Goal: Task Accomplishment & Management: Complete application form

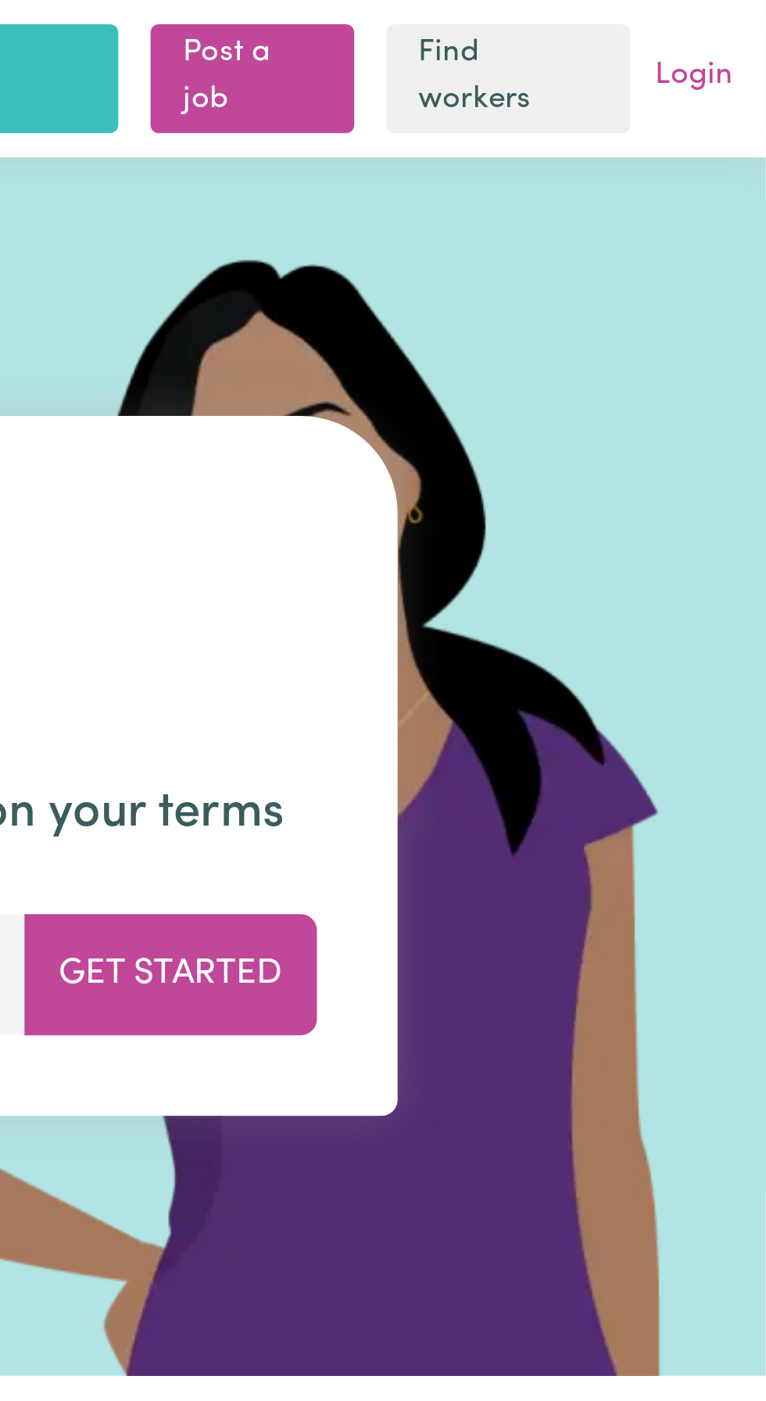
click at [741, 18] on link "Login" at bounding box center [738, 30] width 37 height 24
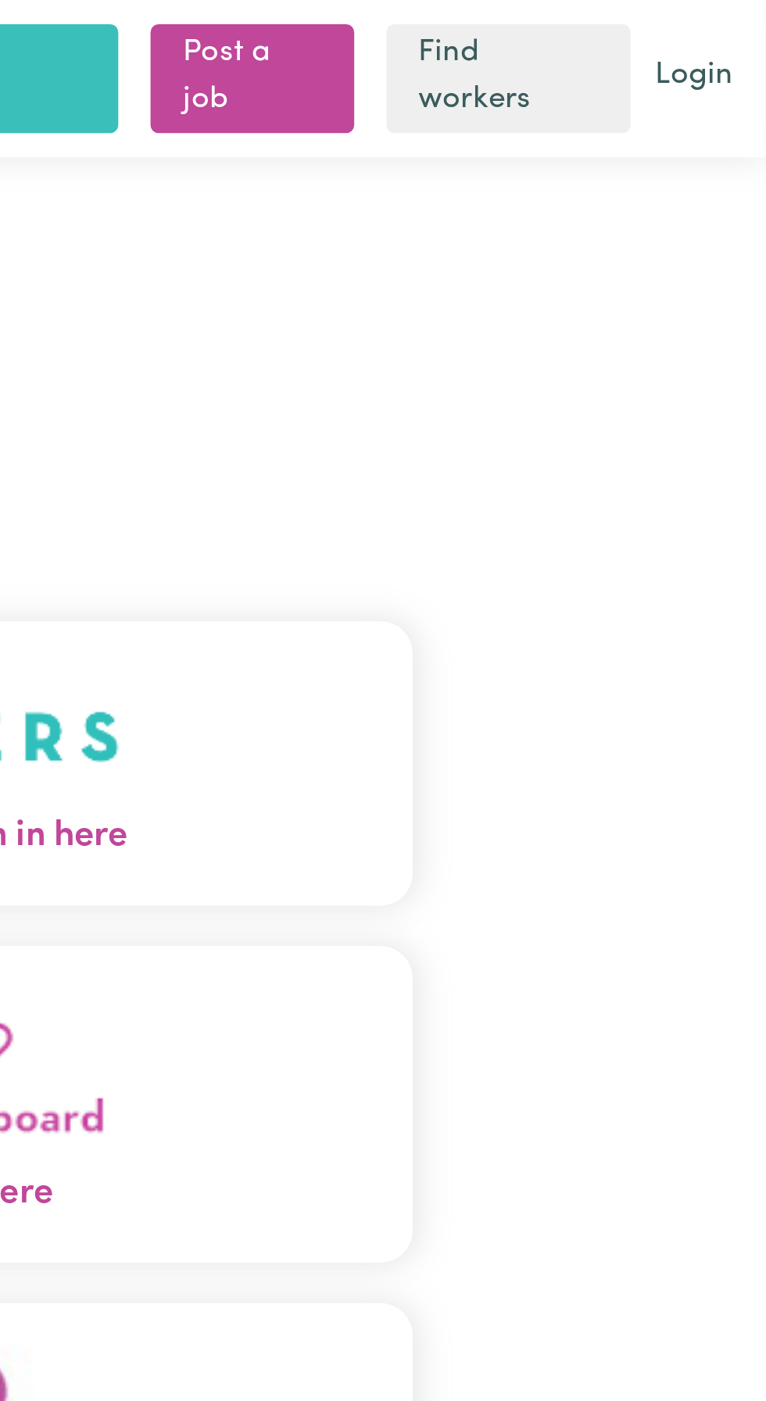
click at [536, 316] on button "Care workers and care seekers sign in here" at bounding box center [383, 295] width 492 height 109
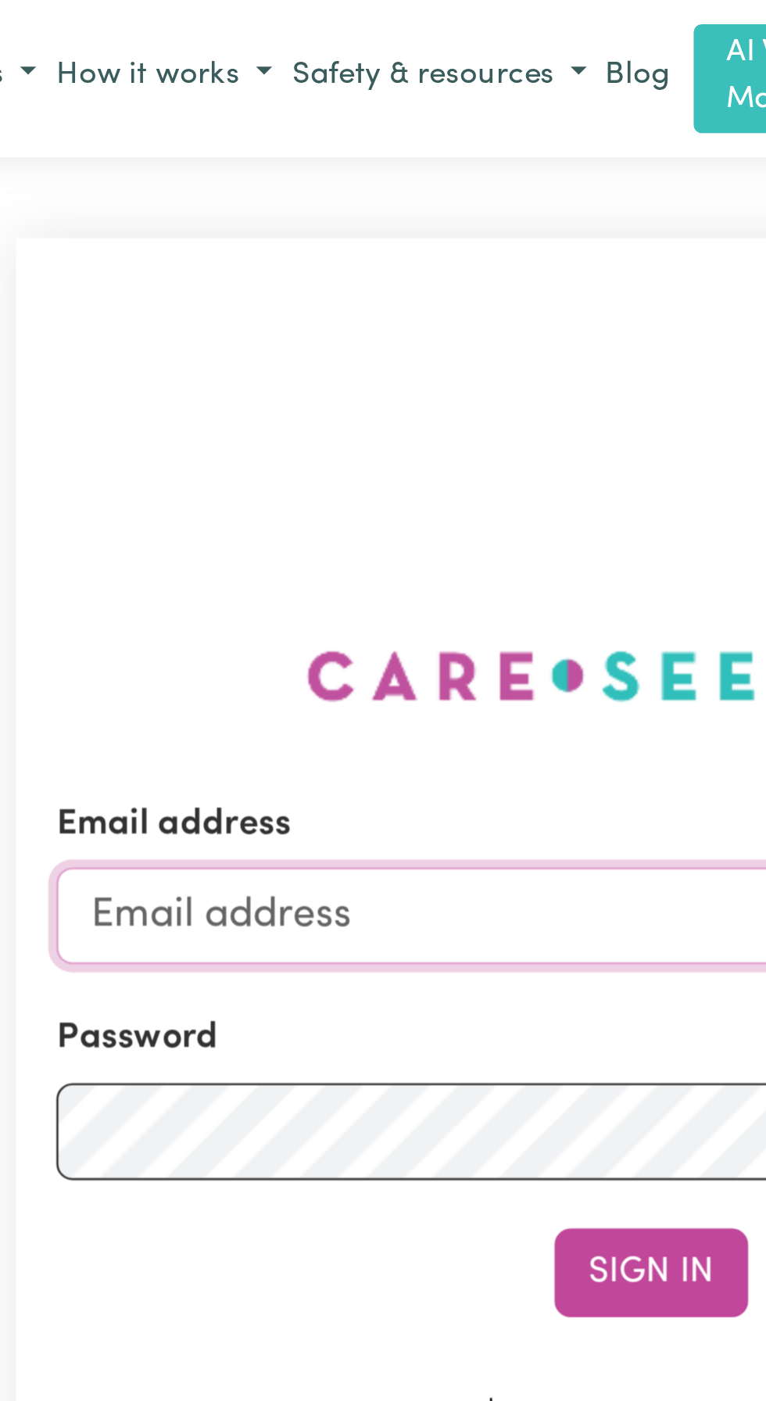
click at [212, 371] on input "Email address" at bounding box center [382, 355] width 461 height 38
type input "[EMAIL_ADDRESS][DOMAIN_NAME]"
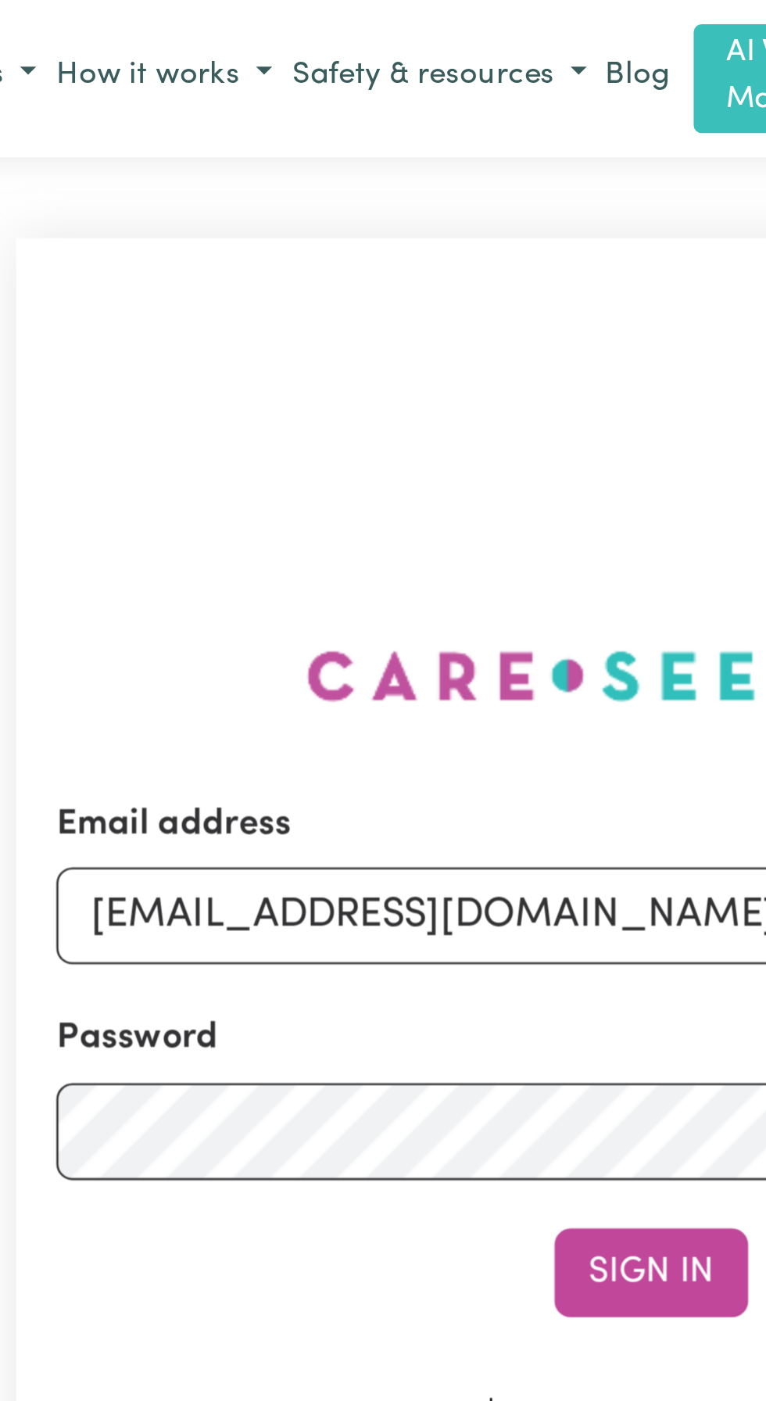
click at [346, 476] on button "Sign In" at bounding box center [383, 493] width 75 height 34
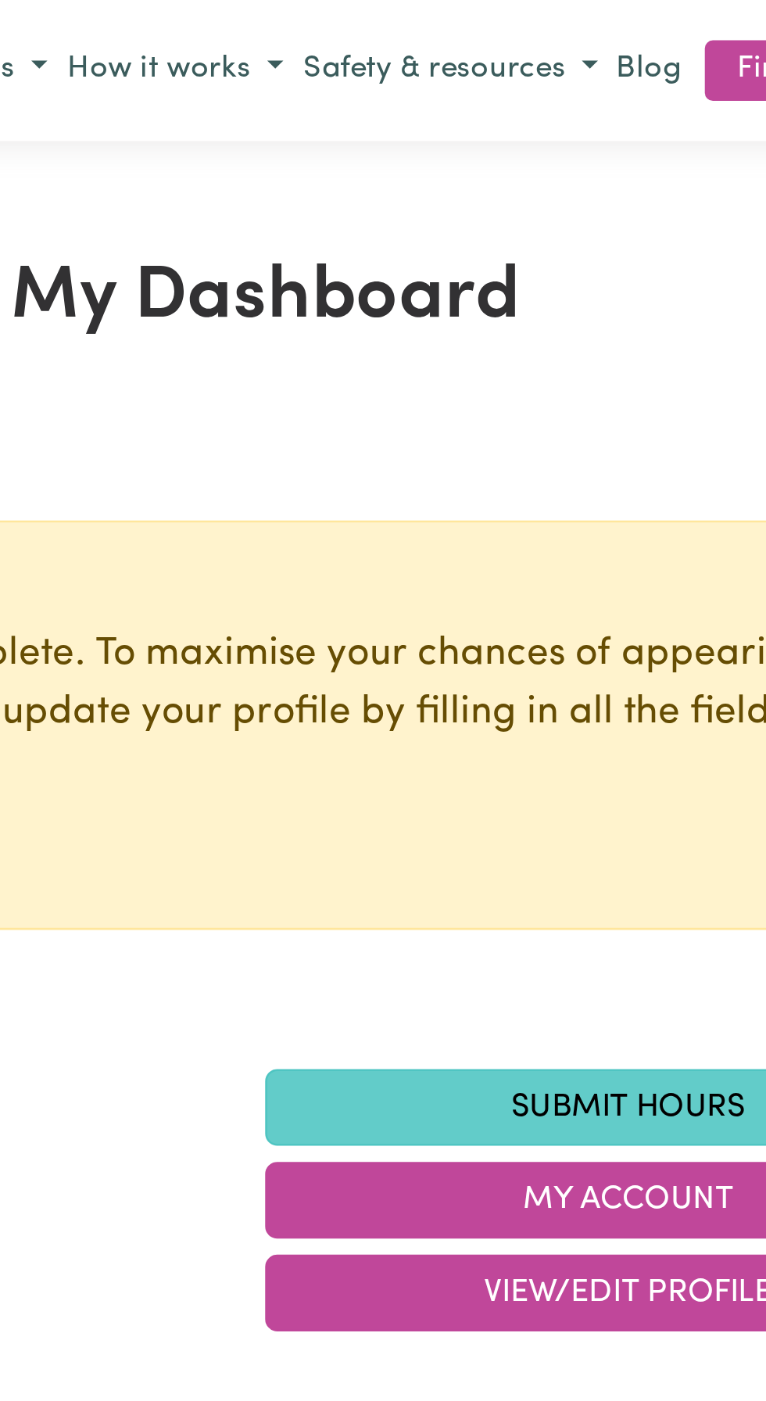
click at [511, 427] on link "Submit Hours" at bounding box center [524, 429] width 282 height 30
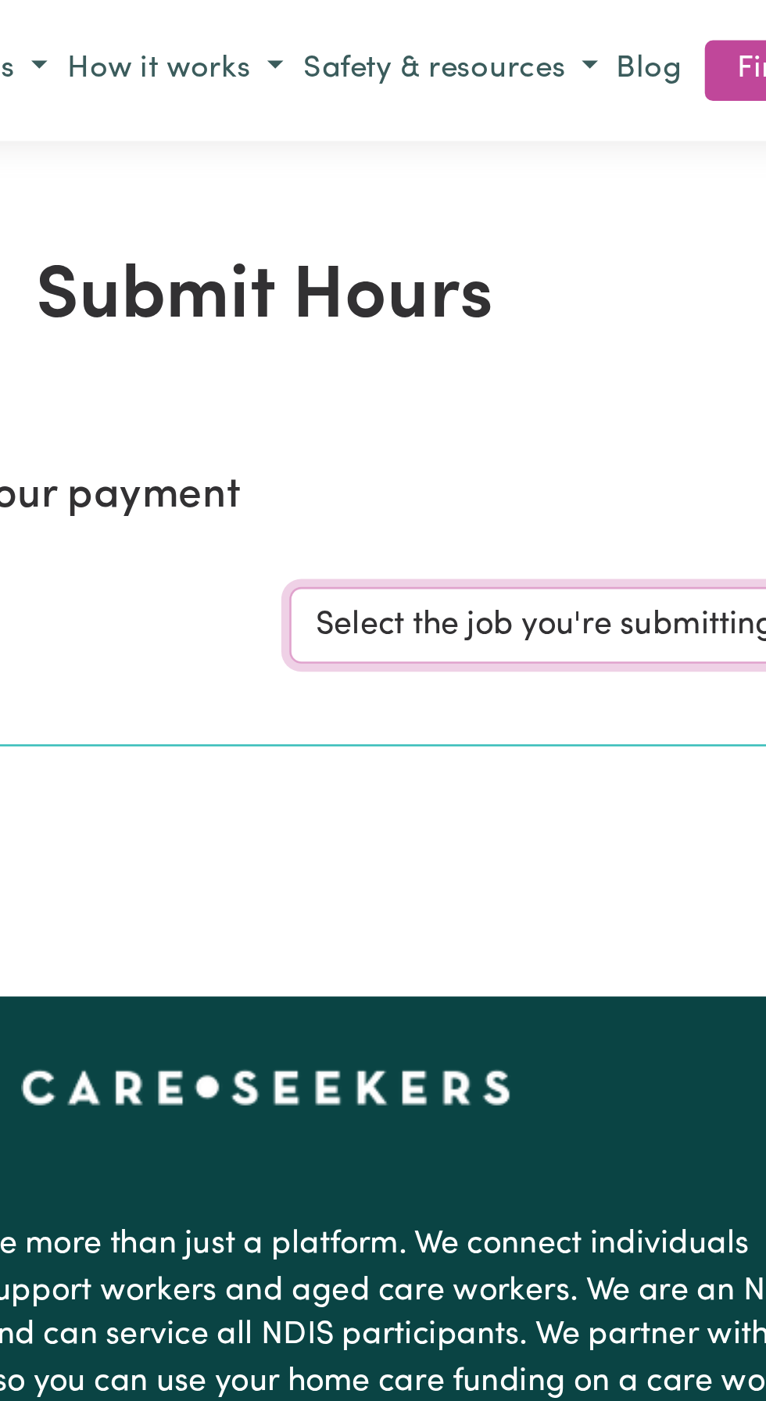
click at [467, 239] on select "Select the job you're submitting hours for... [[PERSON_NAME]] Support and Compa…" at bounding box center [575, 243] width 364 height 30
select select "10224"
click at [393, 228] on select "Select the job you're submitting hours for... [[PERSON_NAME]] Support and Compa…" at bounding box center [575, 243] width 364 height 30
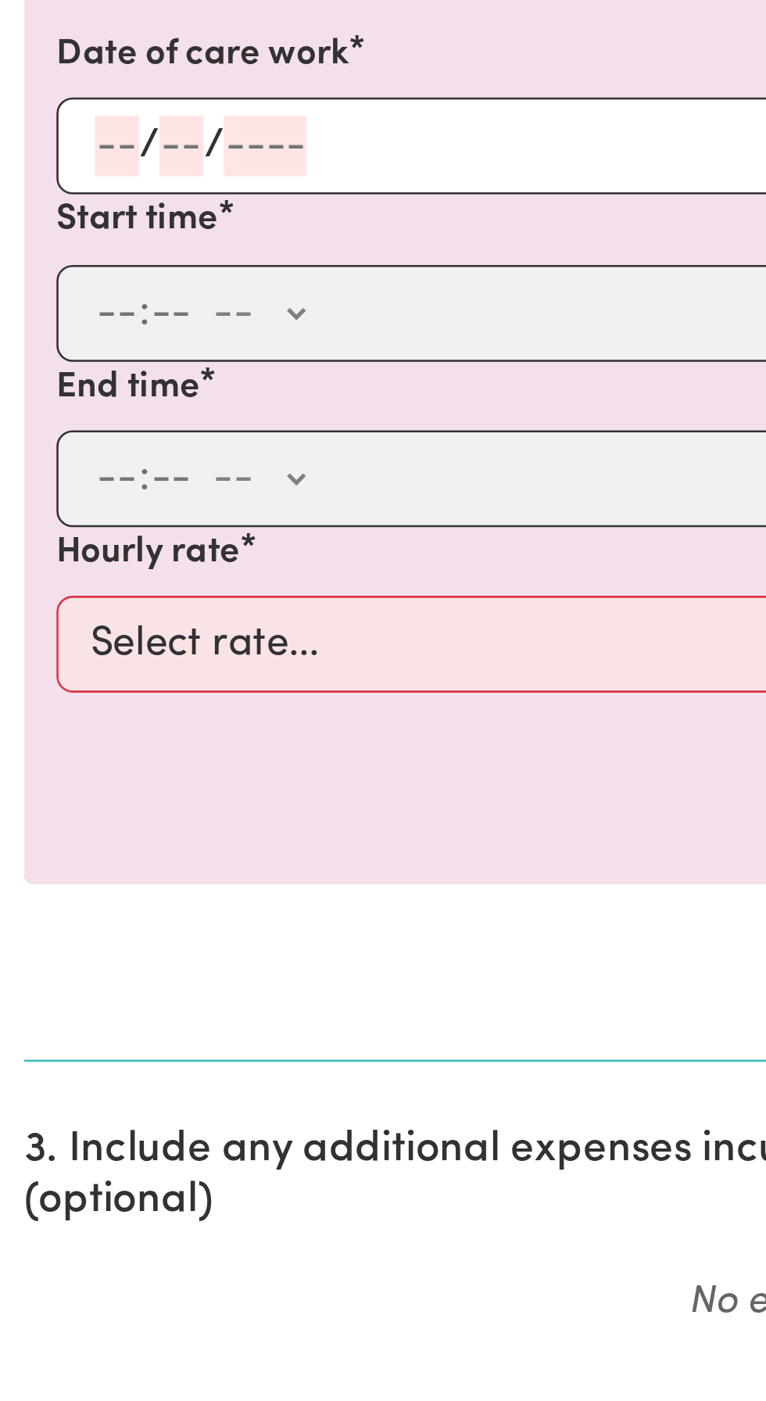
scroll to position [20, 0]
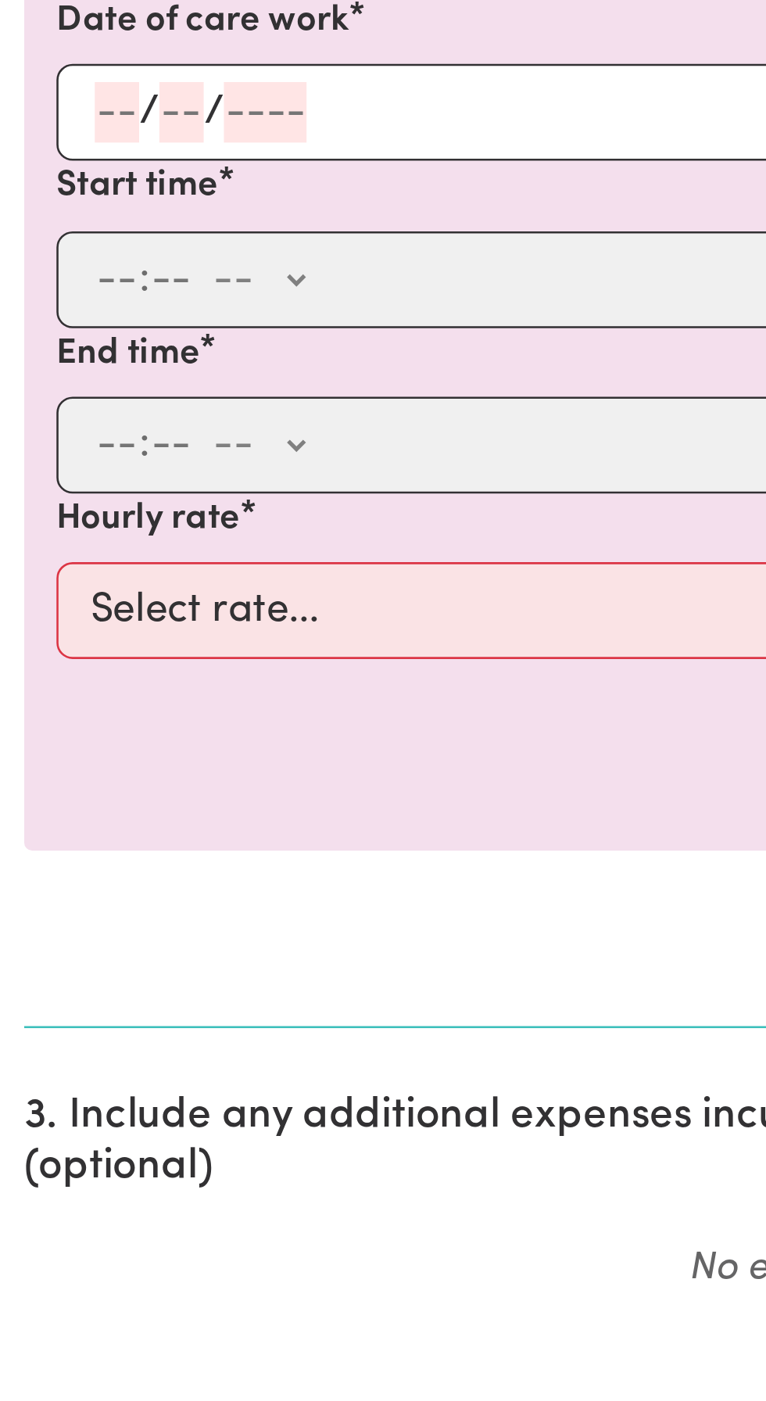
click at [39, 563] on input "number" at bounding box center [45, 567] width 17 height 23
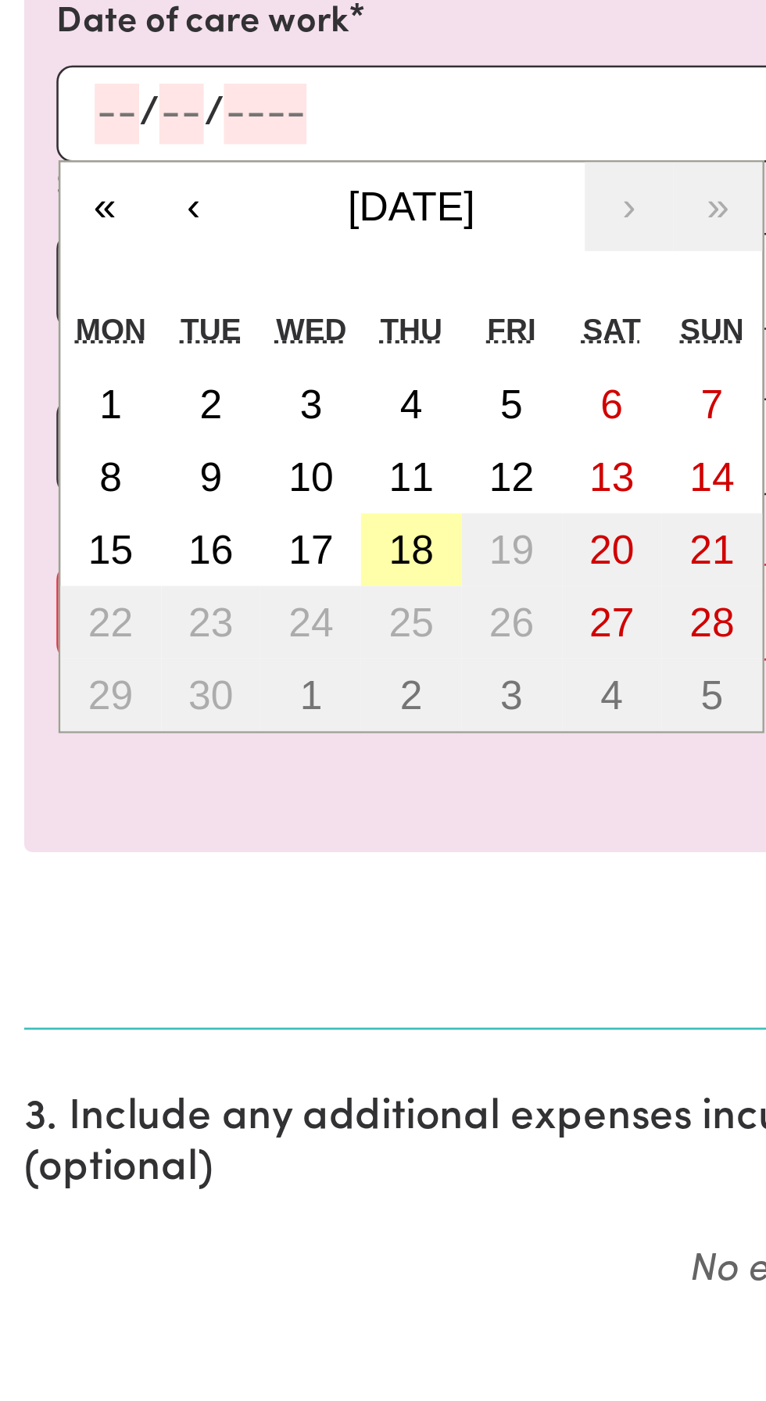
click at [160, 732] on abbr "18" at bounding box center [159, 736] width 17 height 17
type input "[DATE]"
type input "18"
type input "9"
type input "2025"
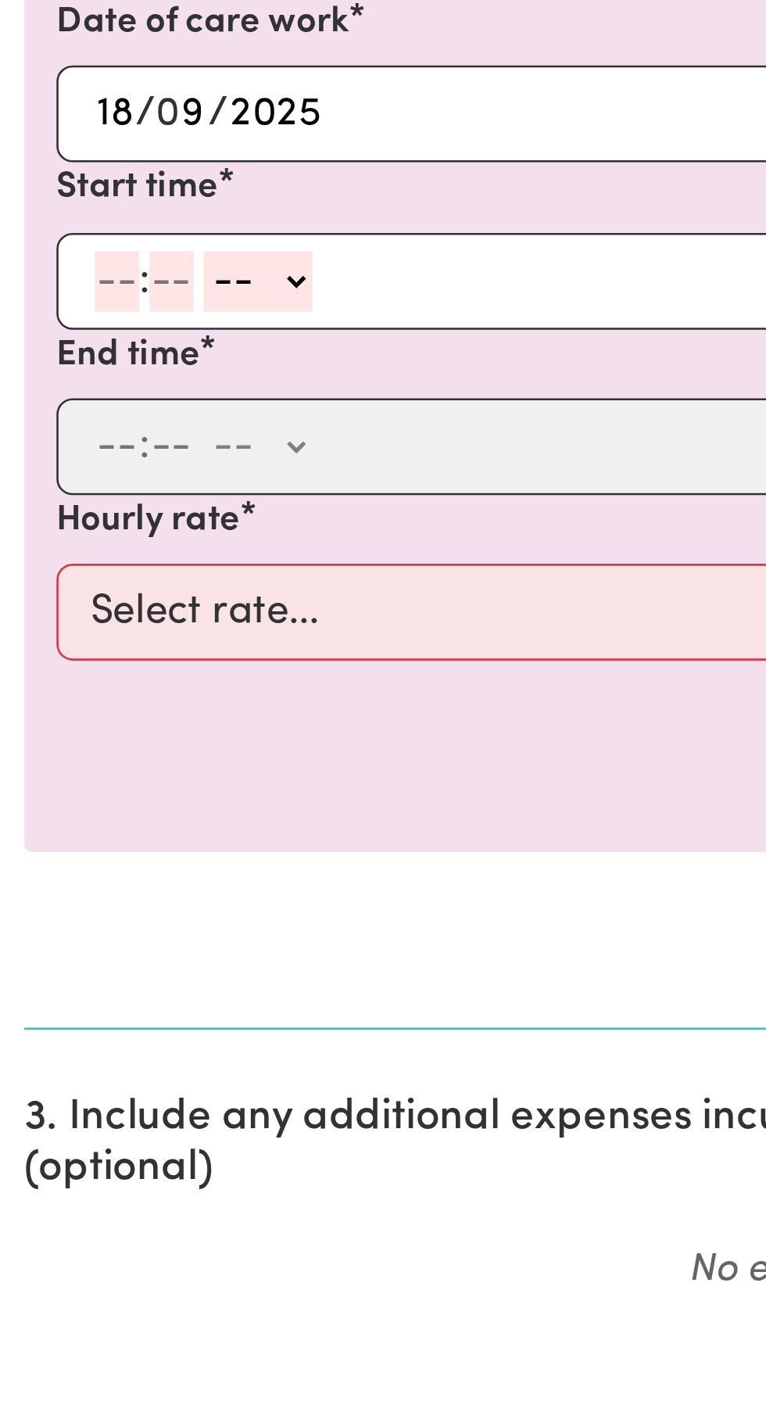
click at [41, 632] on input "number" at bounding box center [45, 632] width 17 height 23
type input "10"
type input "0"
click at [113, 629] on select "-- AM PM" at bounding box center [103, 632] width 42 height 23
select select "am"
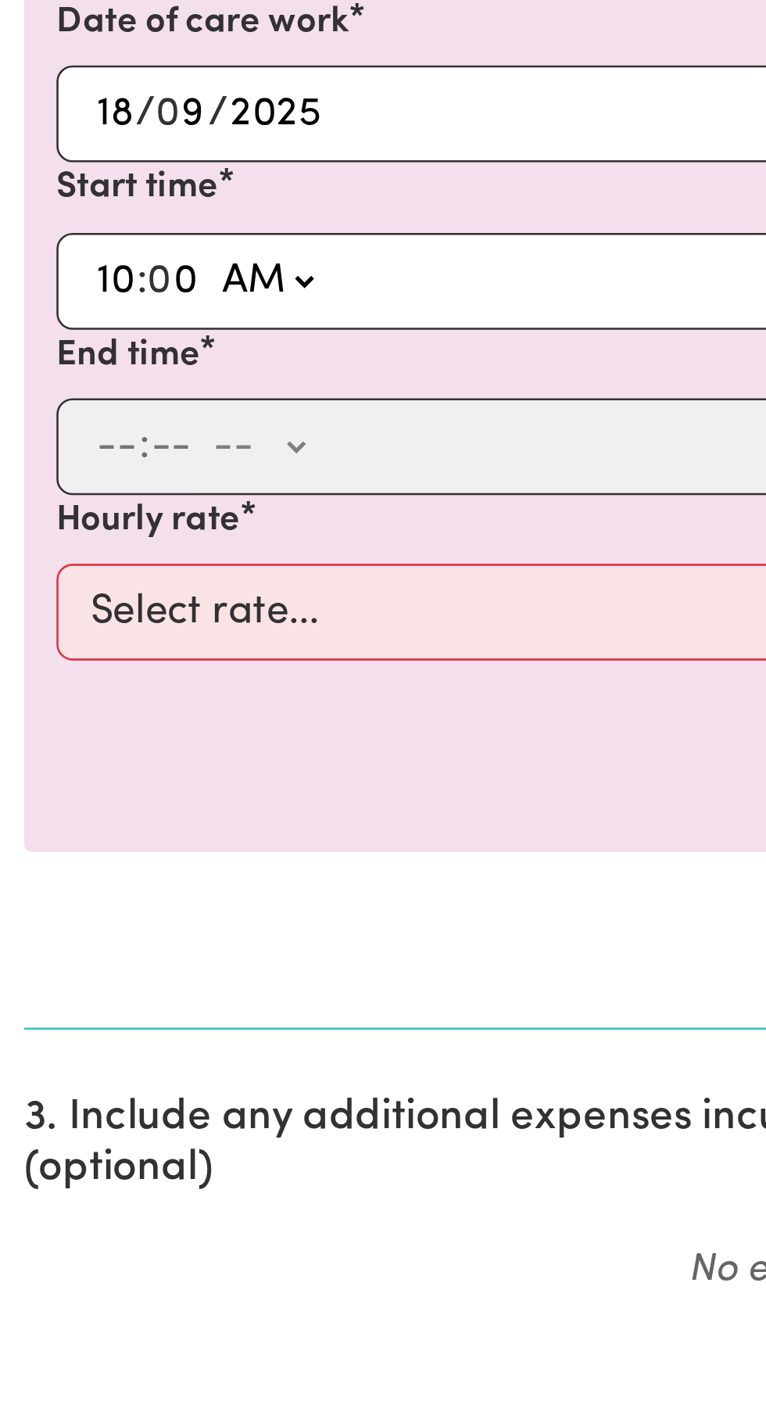
click at [82, 621] on select "-- AM PM" at bounding box center [103, 632] width 42 height 23
type input "10:00"
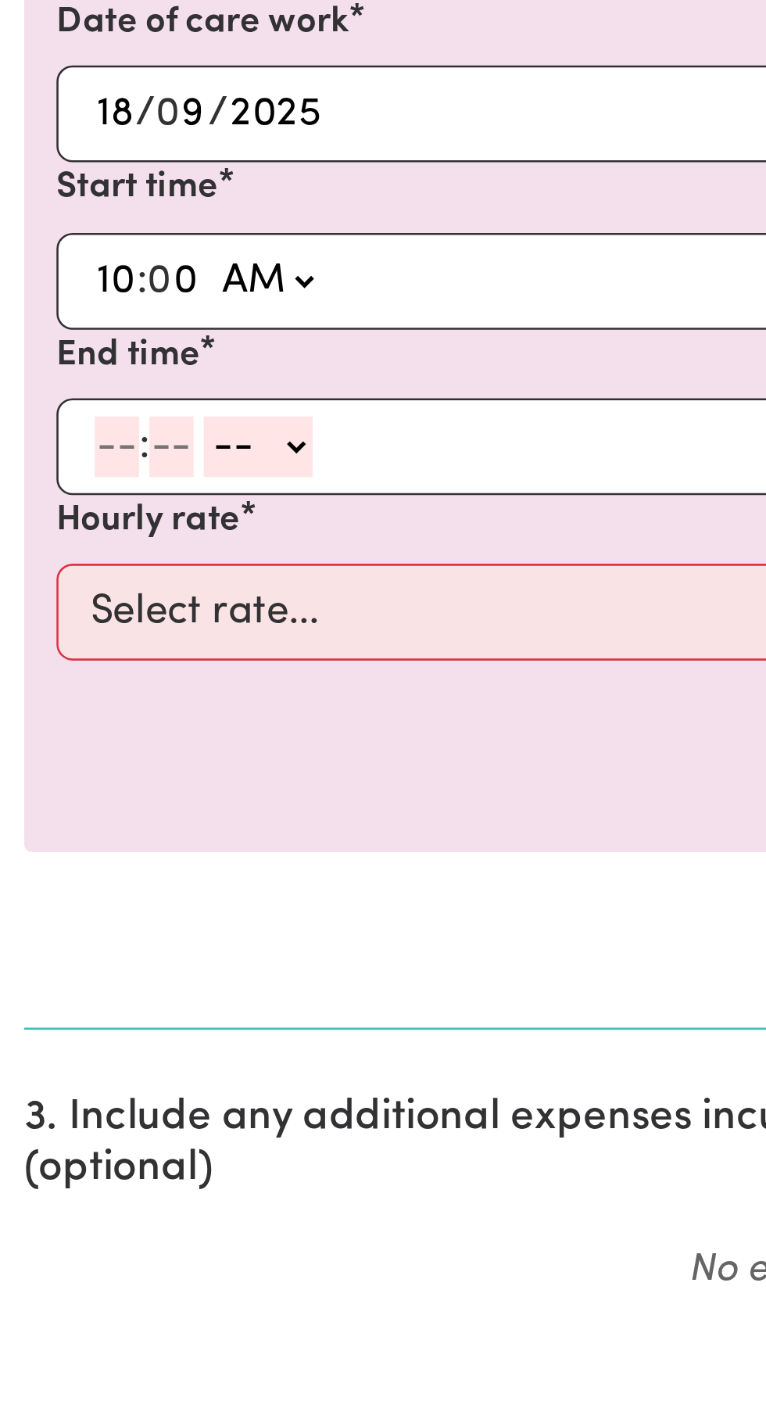
click at [45, 698] on input "number" at bounding box center [45, 696] width 17 height 23
type input "4"
type input "0"
click at [112, 697] on select "-- AM PM" at bounding box center [98, 696] width 42 height 23
select select "pm"
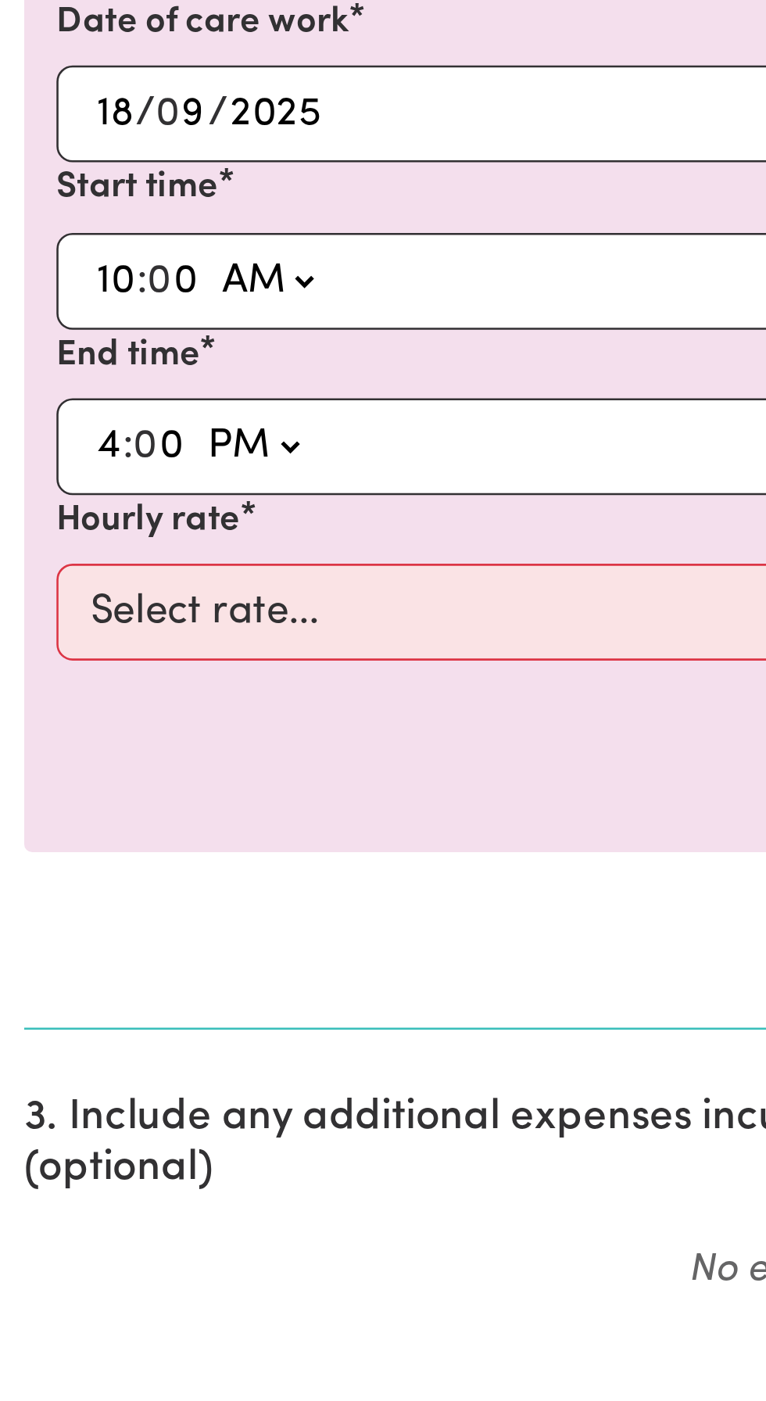
click at [77, 685] on select "-- AM PM" at bounding box center [98, 696] width 42 height 23
type input "16:00"
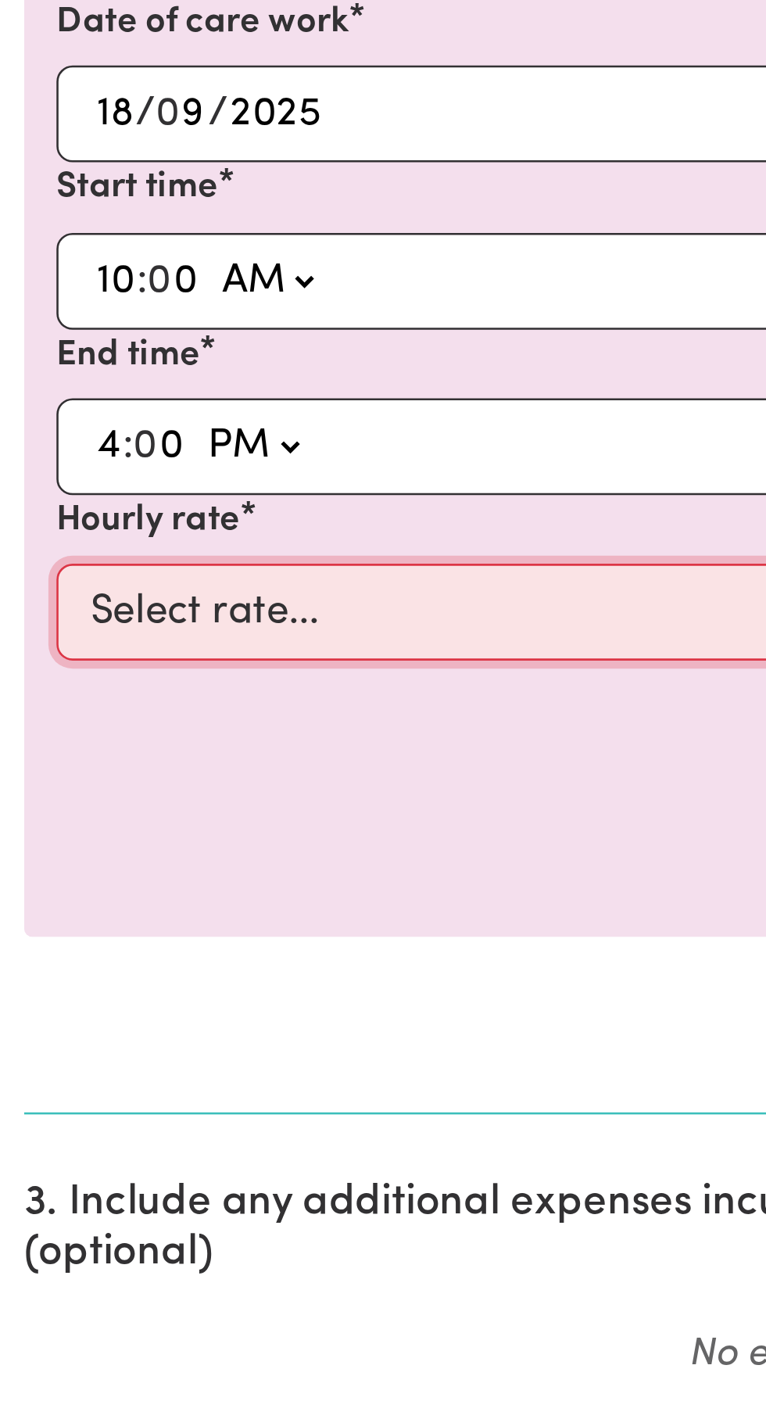
click at [124, 755] on select "Select rate... $49.12 (Weekday)" at bounding box center [383, 761] width 723 height 38
select select "49.12-Weekday"
click at [22, 742] on select "Select rate... $49.12 (Weekday)" at bounding box center [383, 761] width 723 height 38
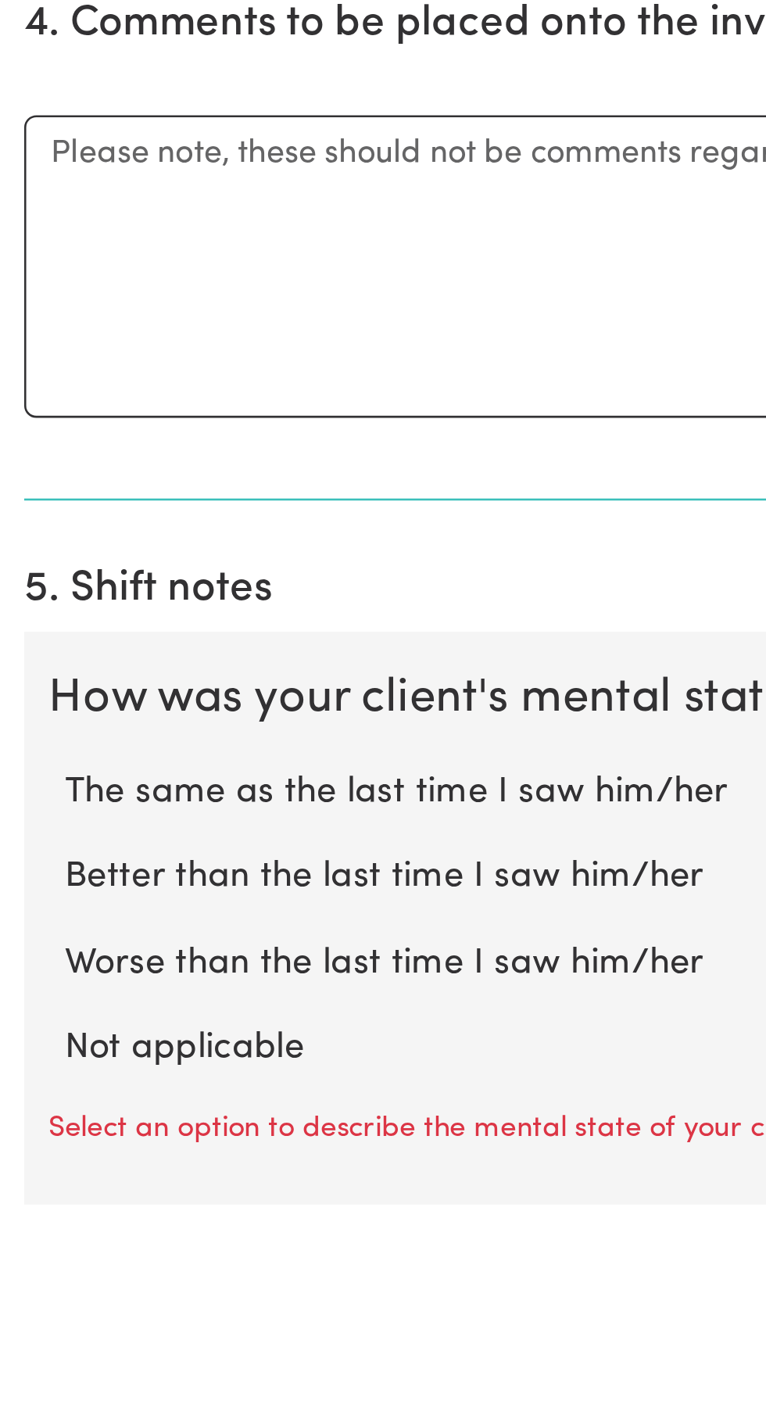
scroll to position [260, 0]
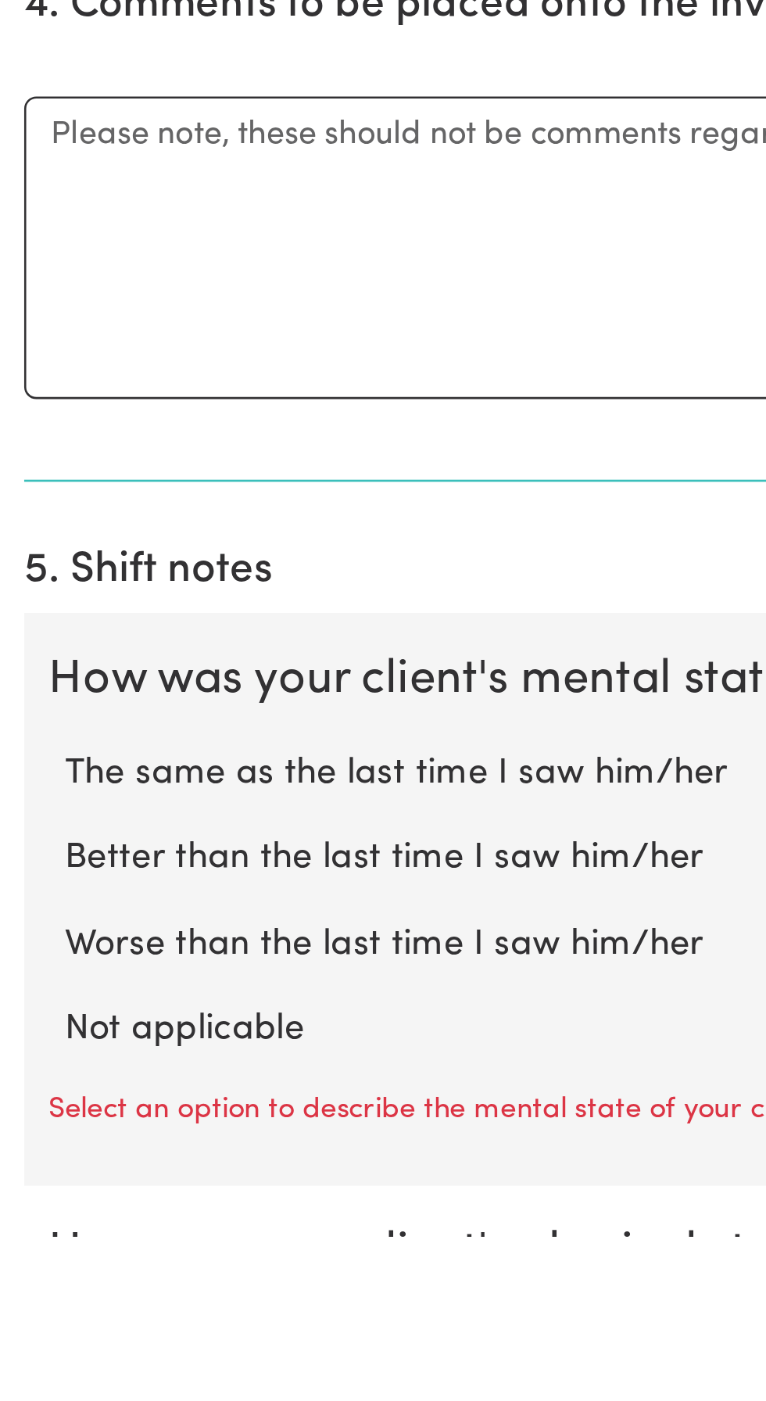
click at [82, 1316] on label "Not applicable" at bounding box center [383, 1321] width 716 height 20
click at [25, 1311] on input "Not applicable" at bounding box center [24, 1311] width 1 height 1
radio input "true"
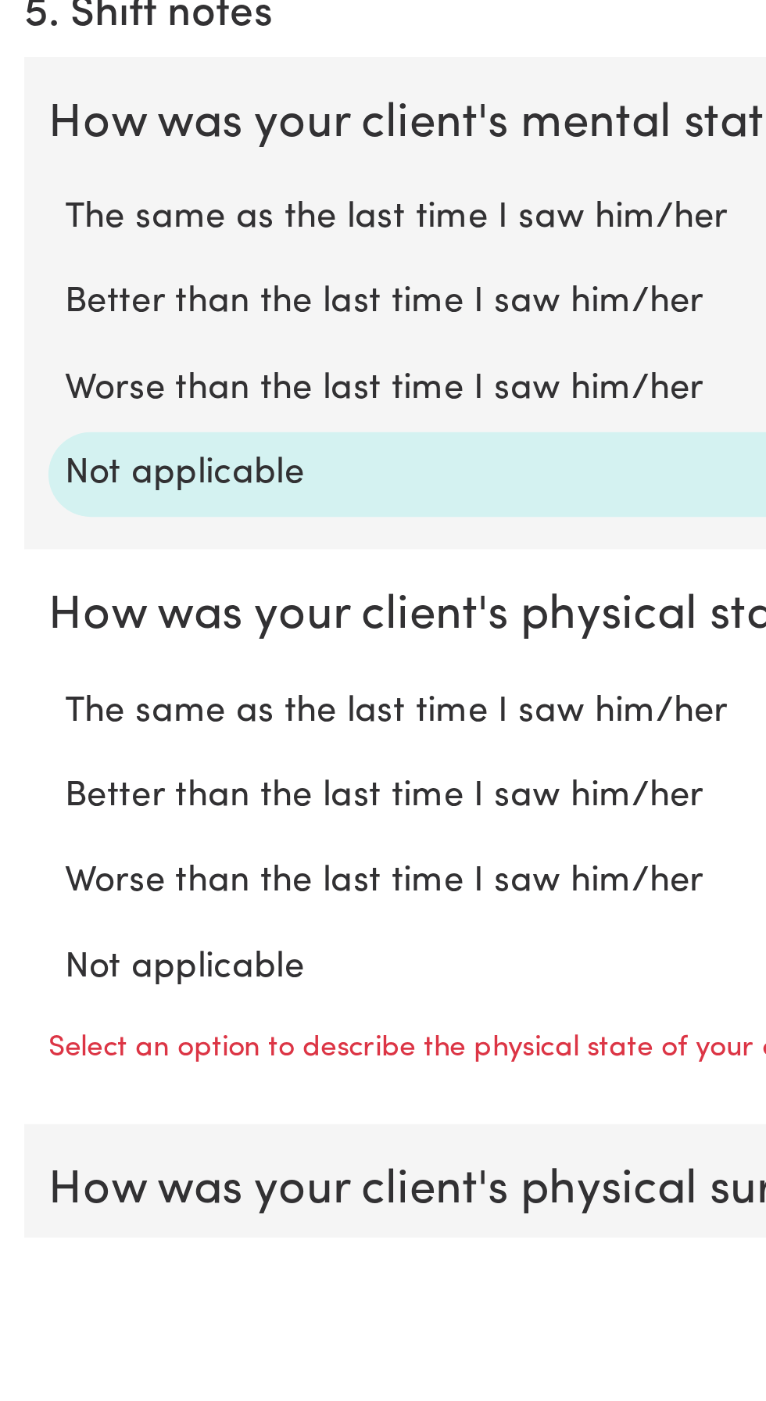
scroll to position [475, 0]
click at [70, 1289] on label "Not applicable" at bounding box center [383, 1297] width 716 height 20
click at [25, 1287] on input "Not applicable" at bounding box center [24, 1286] width 1 height 1
radio input "true"
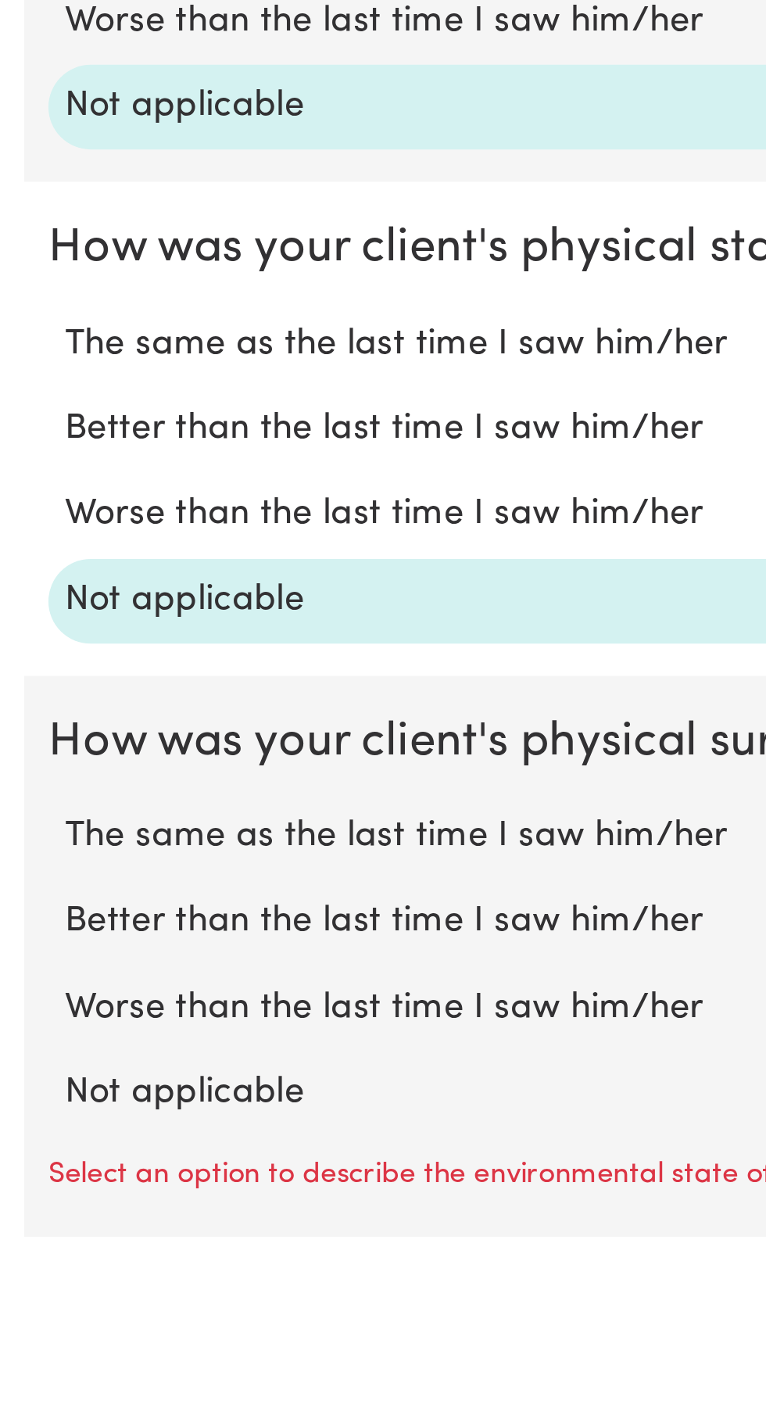
scroll to position [631, 0]
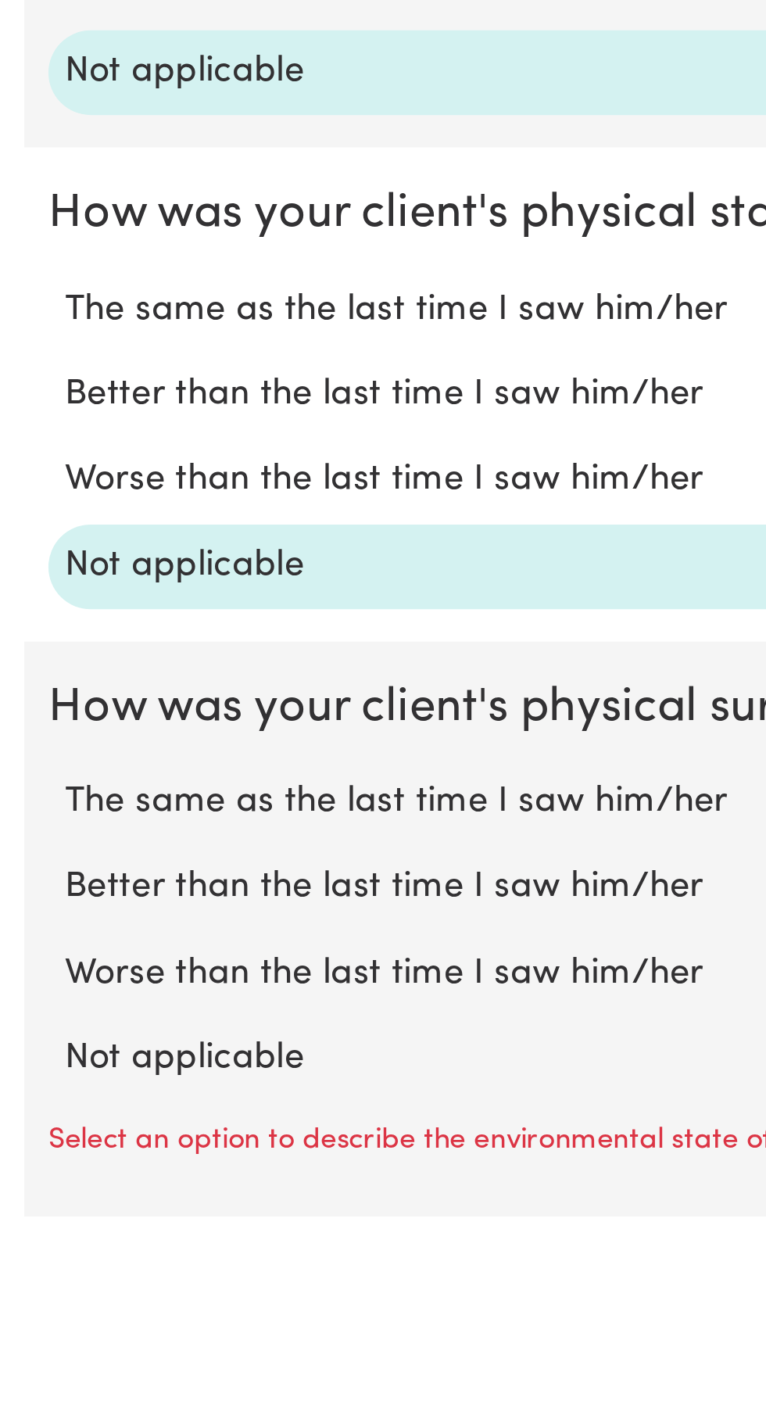
click at [77, 1329] on label "Not applicable" at bounding box center [383, 1332] width 716 height 20
click at [25, 1322] on input "Not applicable" at bounding box center [24, 1322] width 1 height 1
radio input "true"
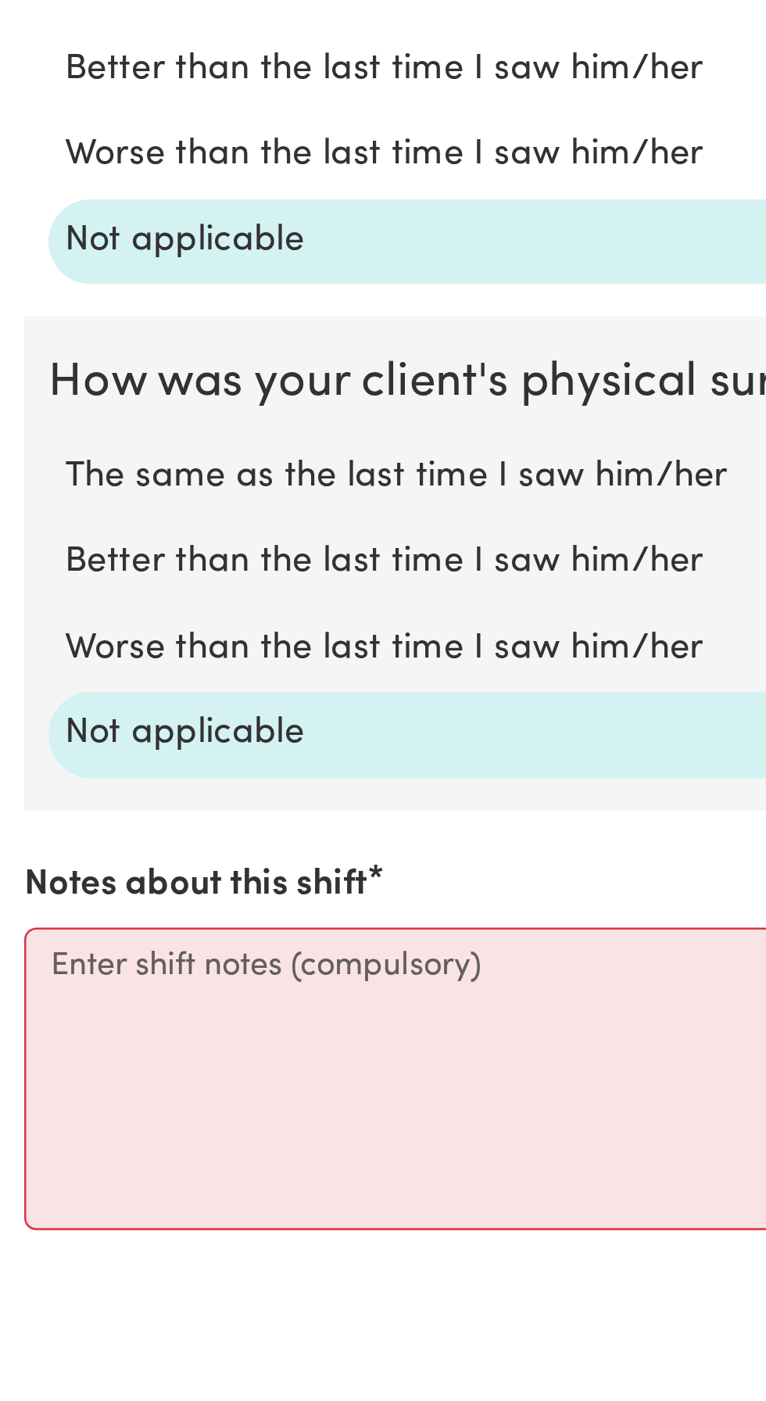
scroll to position [763, 0]
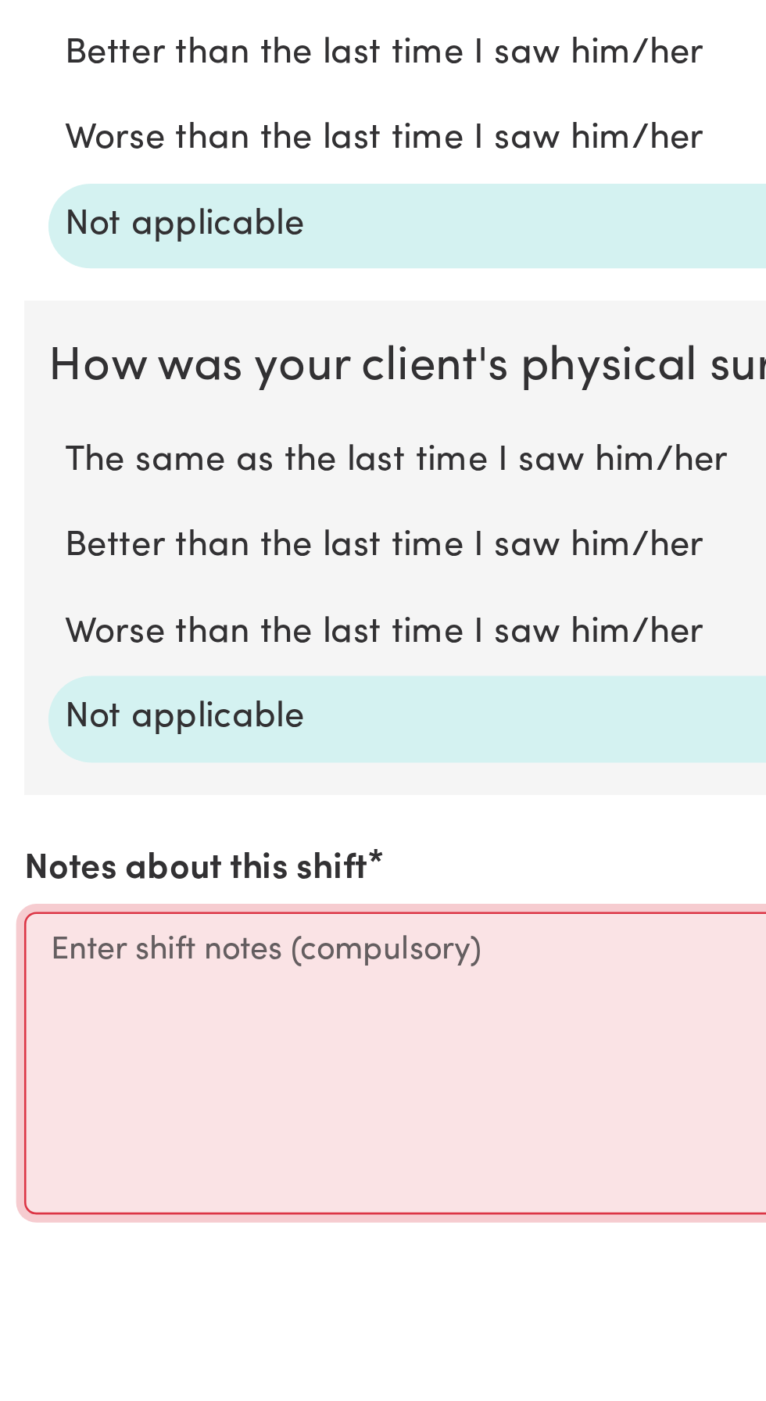
click at [24, 1280] on textarea "Notes about this shift" at bounding box center [383, 1333] width 748 height 117
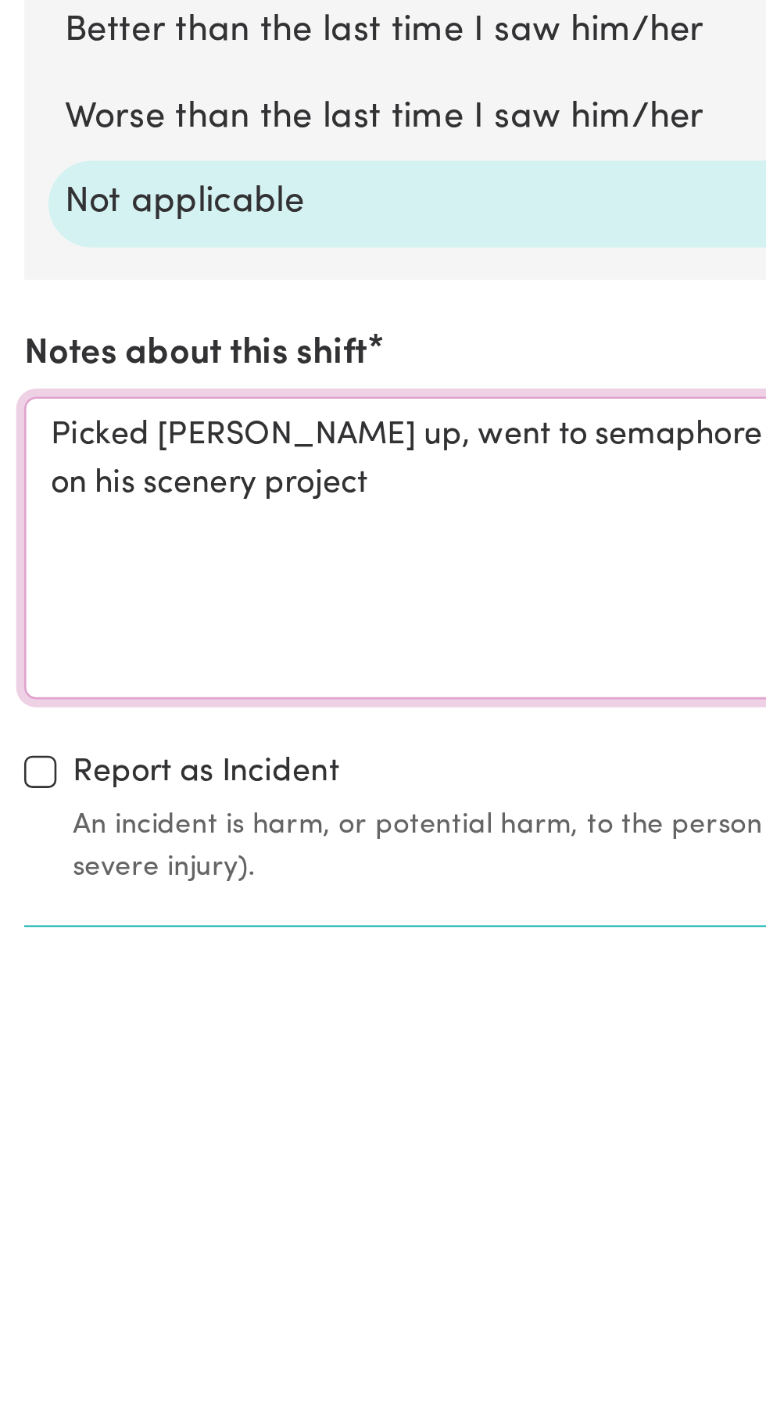
scroll to position [860, 0]
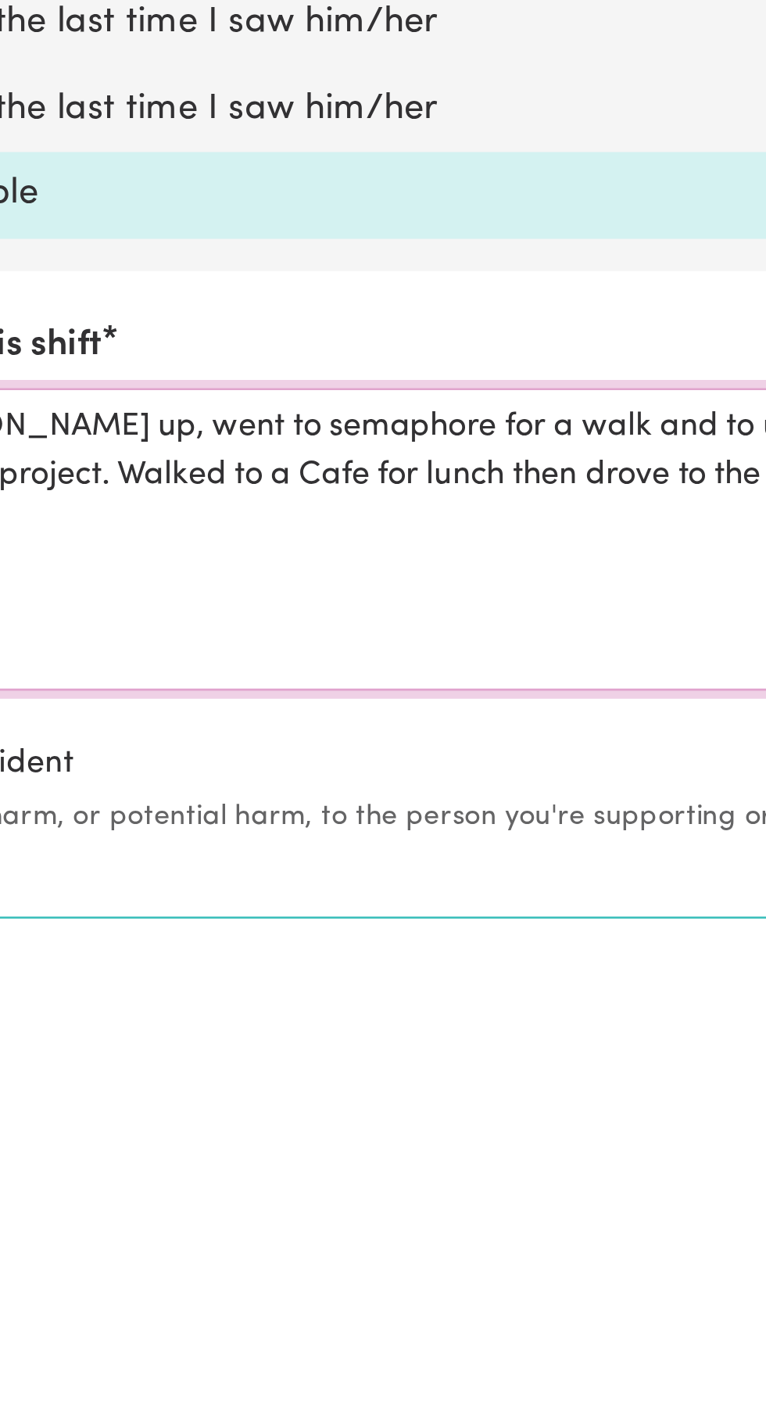
click at [207, 1204] on textarea "Picked [PERSON_NAME] up, went to semaphore for a walk and to use the excersise …" at bounding box center [383, 1236] width 748 height 117
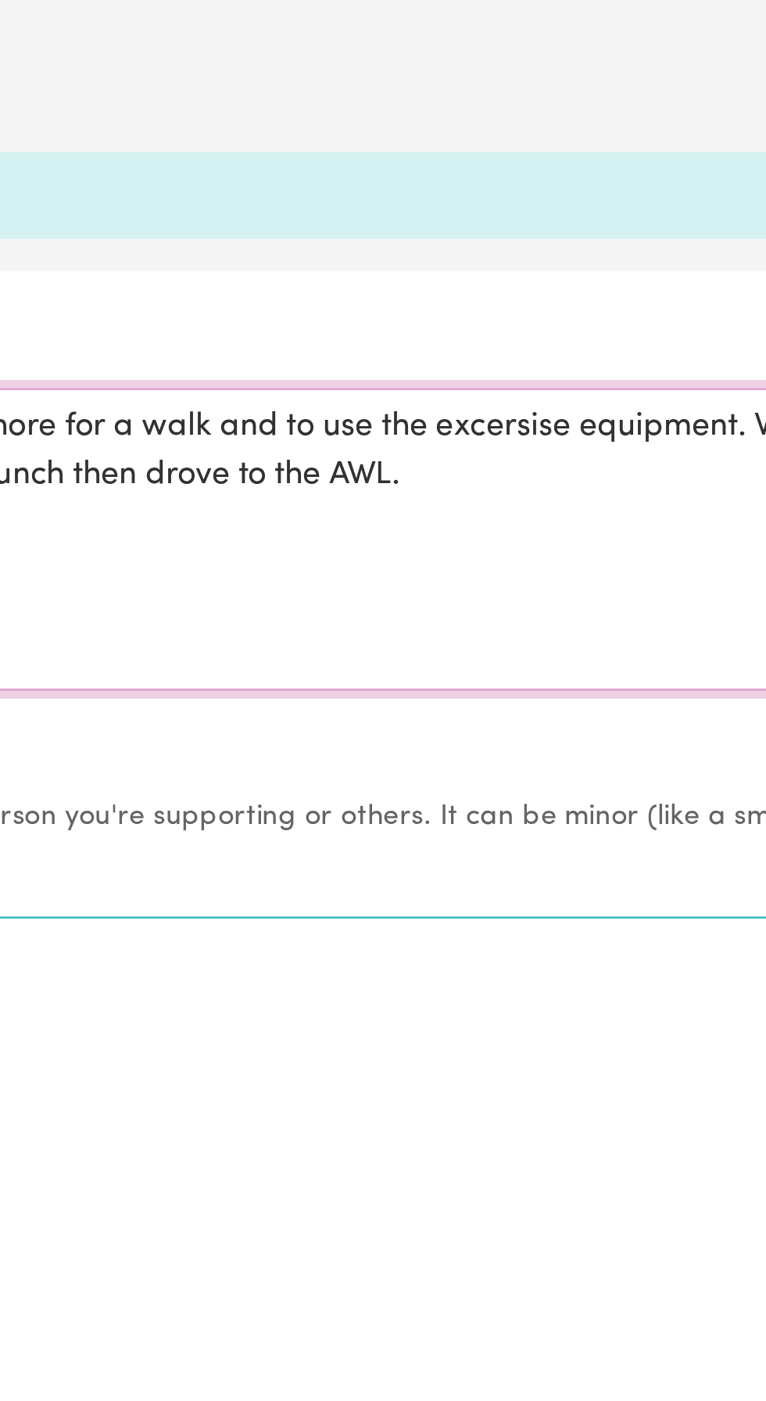
click at [419, 1207] on textarea "Picked [PERSON_NAME] up, went to semaphore for a walk and to use the excersise …" at bounding box center [383, 1236] width 748 height 117
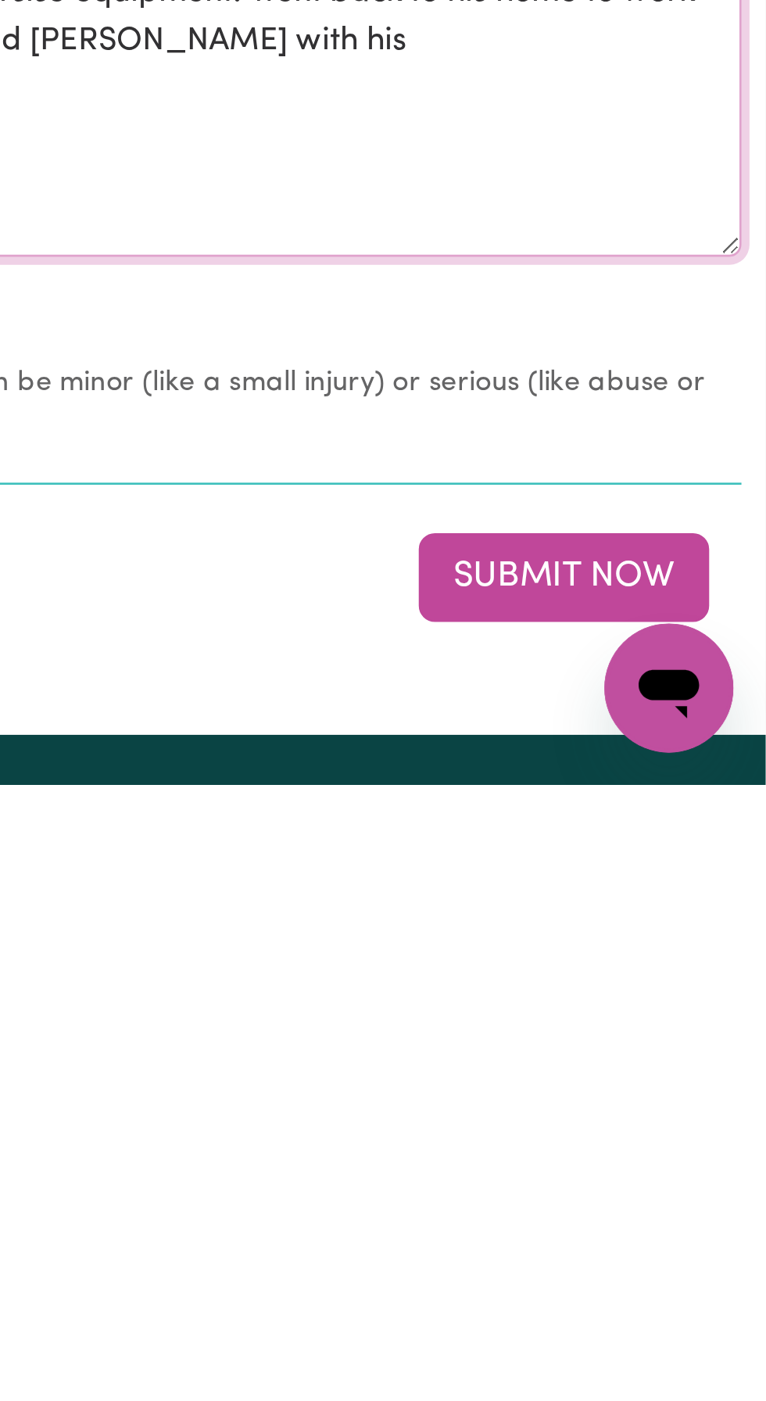
scroll to position [961, 0]
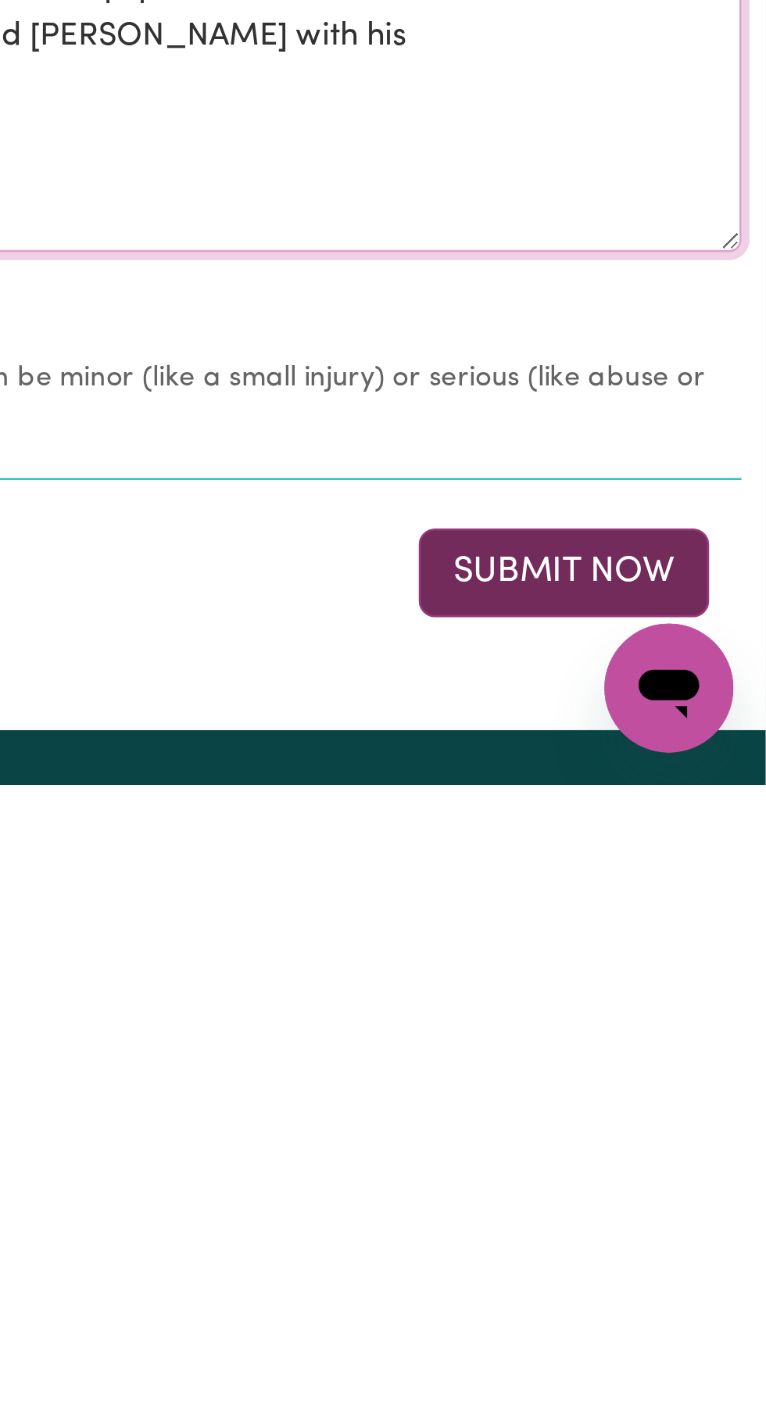
type textarea "Picked [PERSON_NAME] up, went to semaphore for a walk and to use the excersise …"
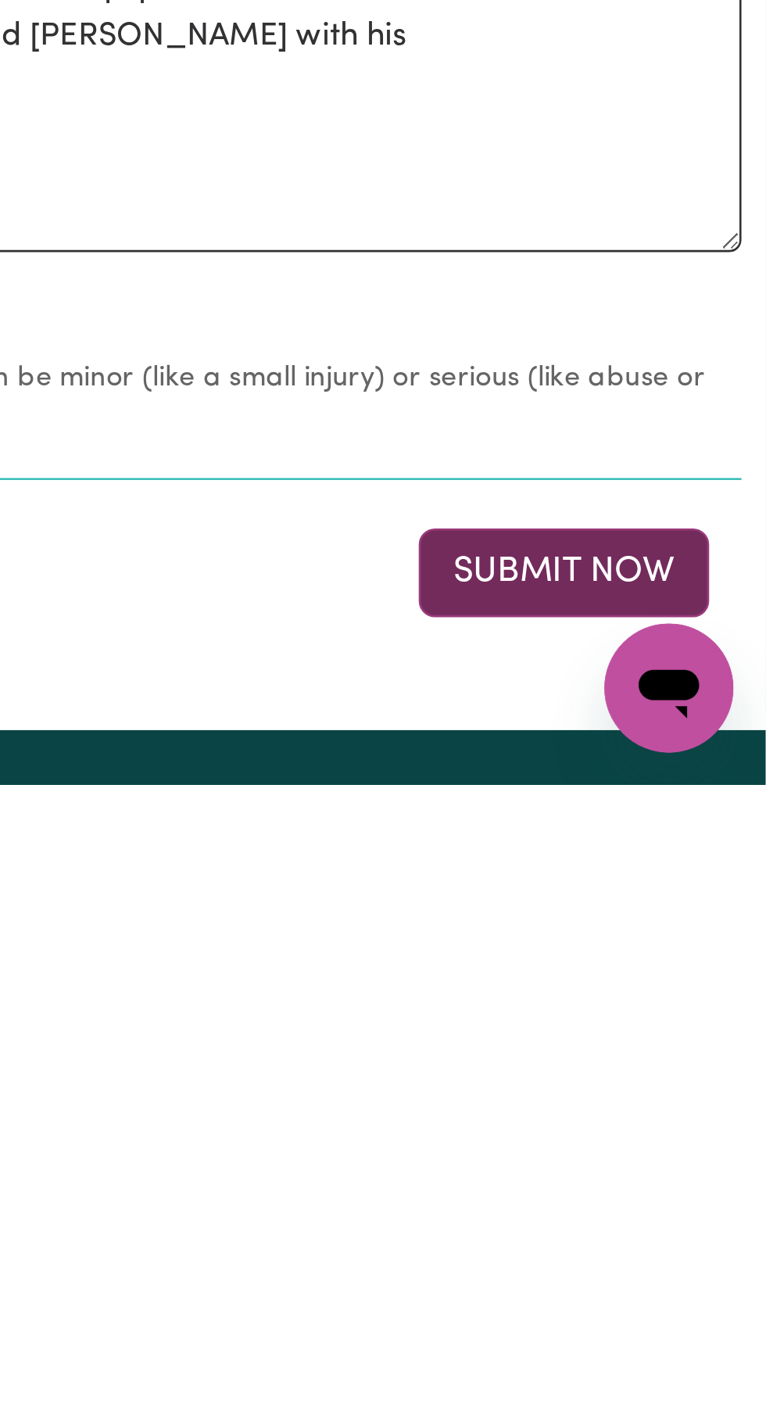
click at [669, 1320] on button "Submit Now" at bounding box center [688, 1319] width 113 height 34
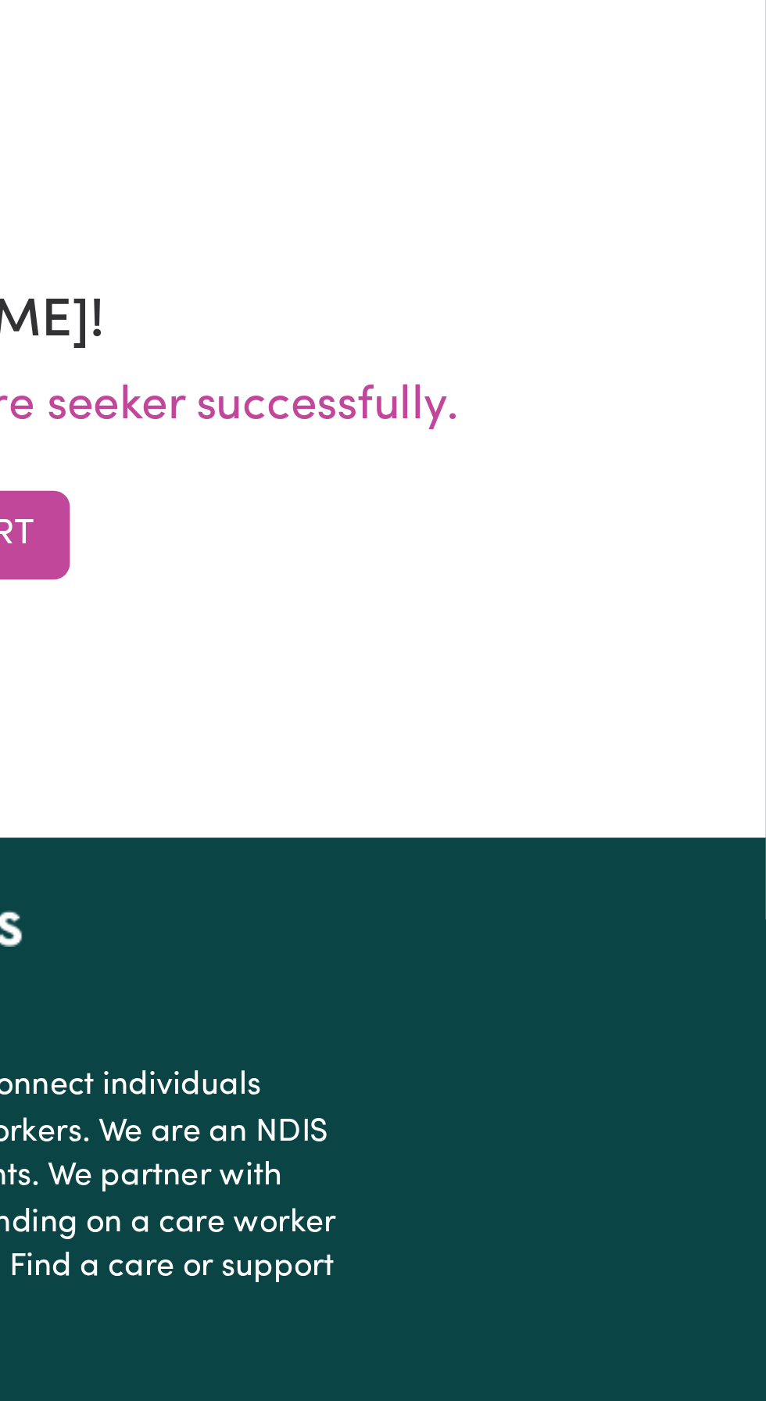
scroll to position [0, 0]
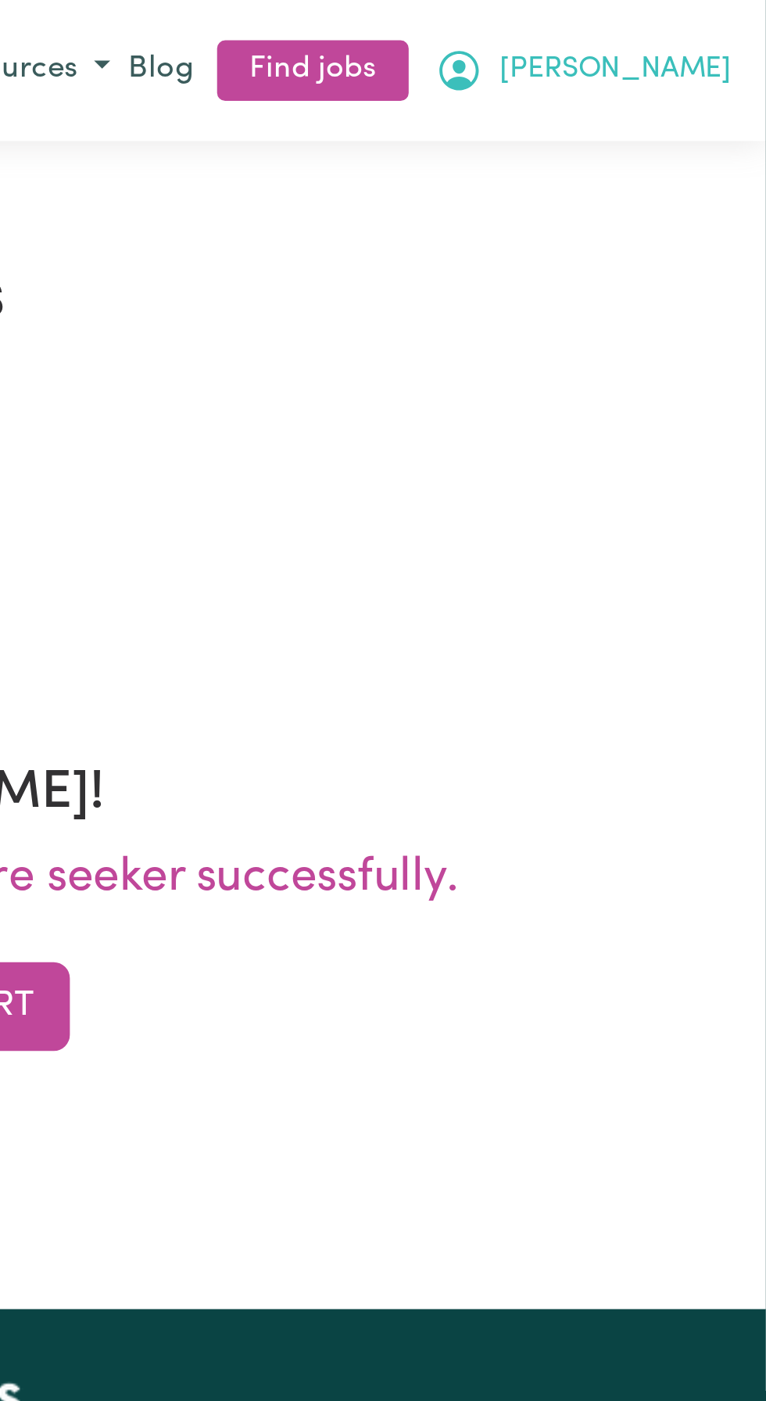
click at [743, 21] on span "[PERSON_NAME]" at bounding box center [708, 27] width 90 height 17
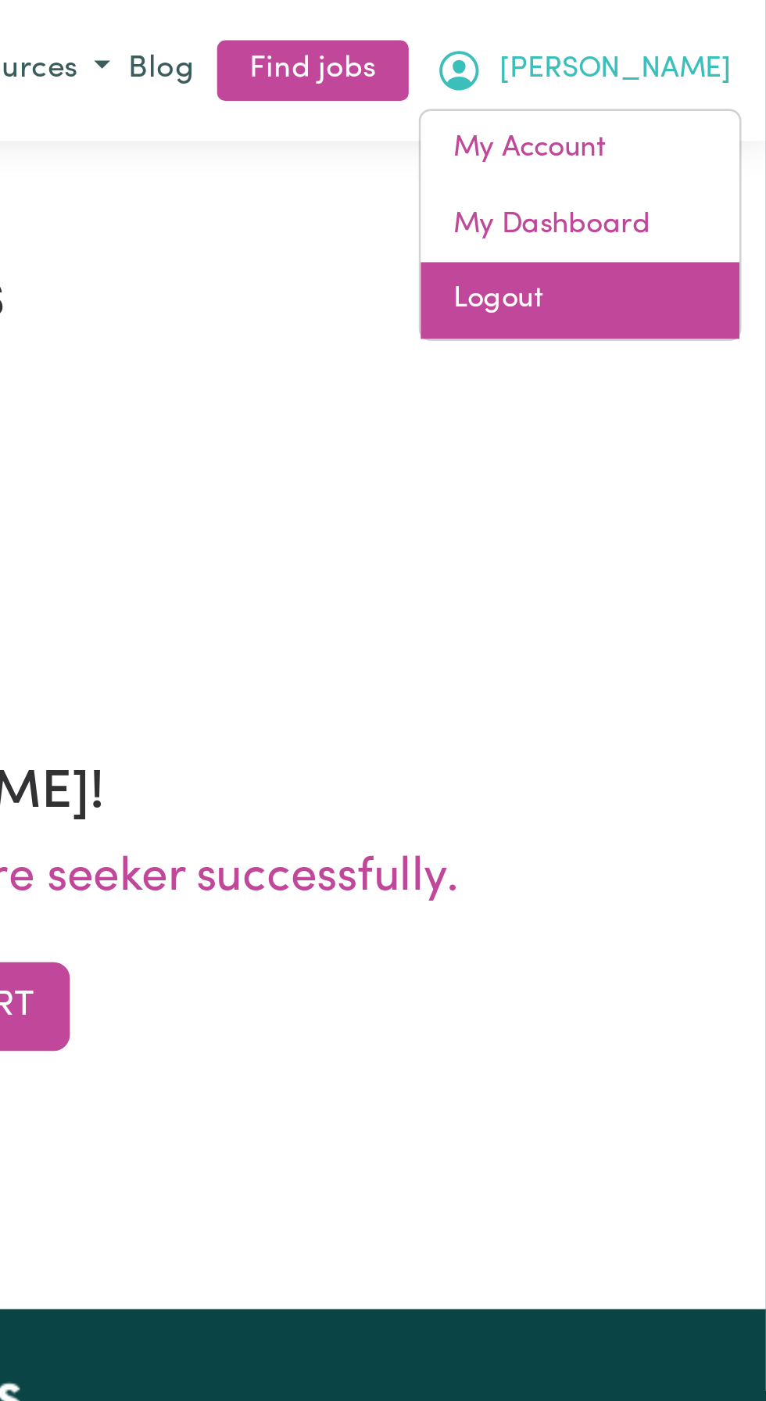
click at [665, 113] on link "Logout" at bounding box center [695, 117] width 124 height 30
